Goal: Find specific page/section: Find specific page/section

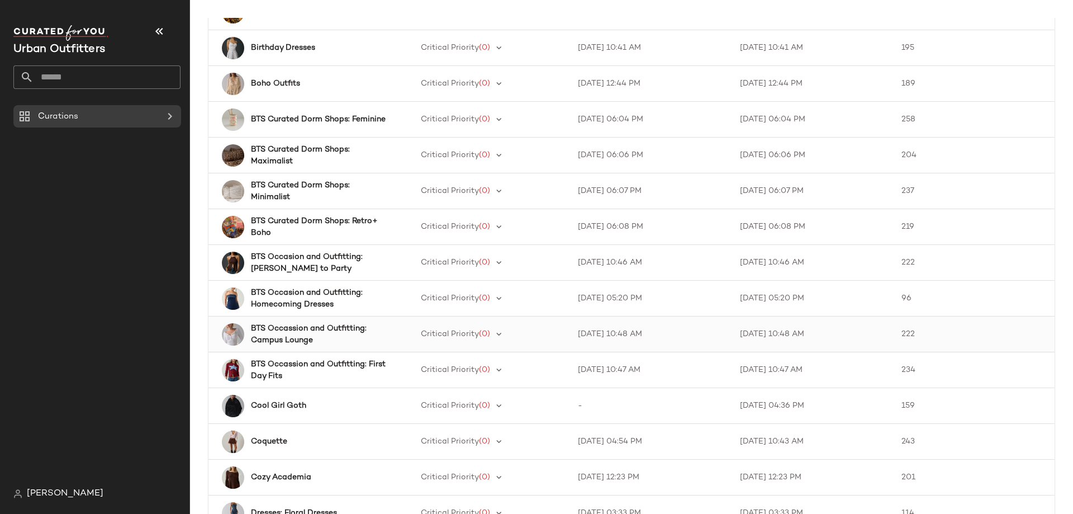
scroll to position [503, 0]
click at [296, 300] on b "BTS Occasion and Outfitting: Homecoming Dresses" at bounding box center [319, 297] width 136 height 23
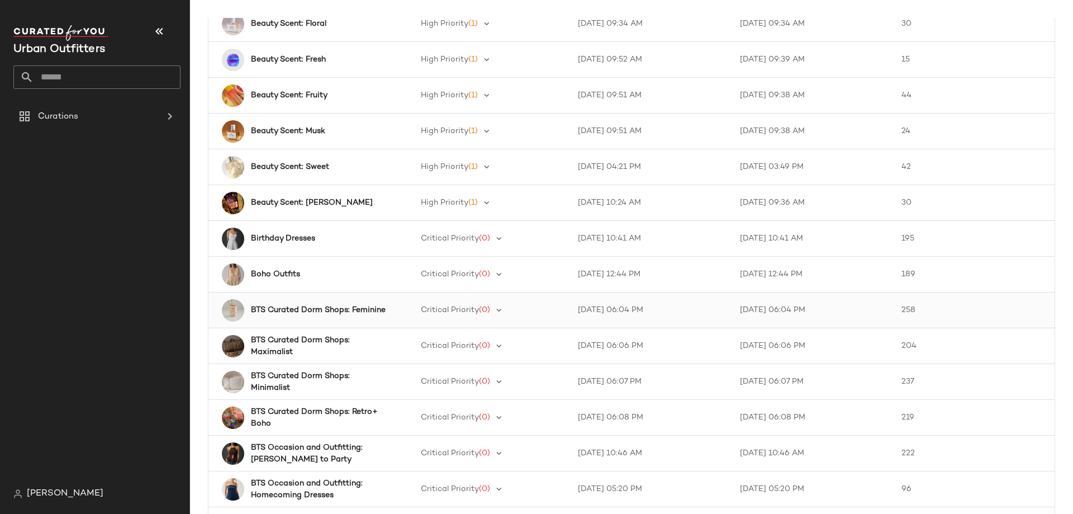
scroll to position [335, 0]
